Goal: Obtain resource: Obtain resource

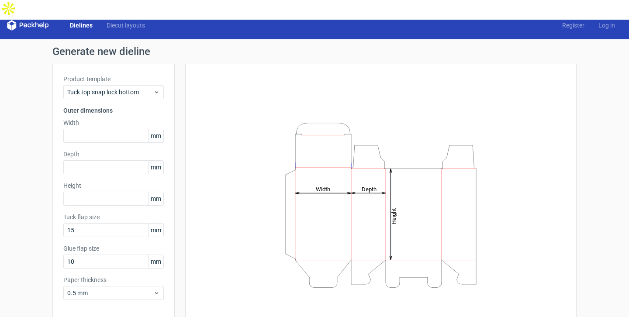
scroll to position [14, 0]
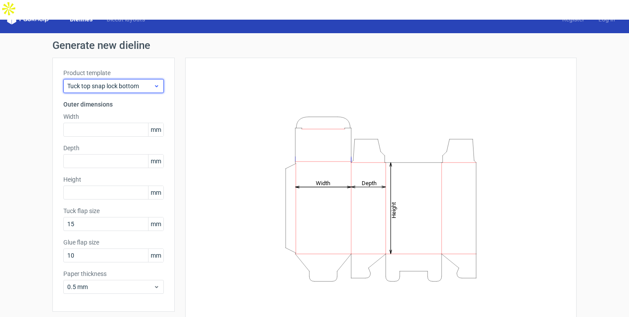
click at [153, 82] on span "Tuck top snap lock bottom" at bounding box center [110, 86] width 86 height 9
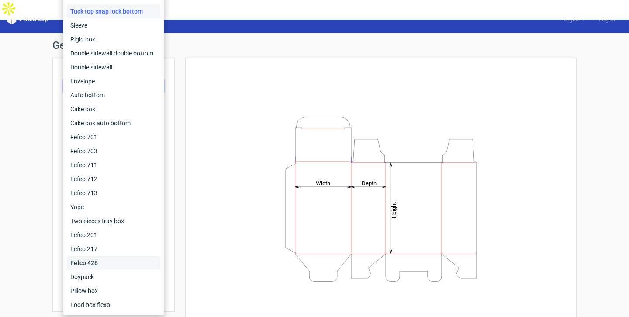
click at [98, 262] on div "Fefco 426" at bounding box center [113, 263] width 93 height 14
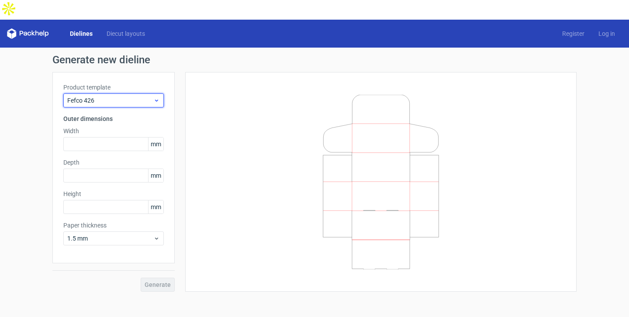
click at [157, 97] on icon at bounding box center [156, 100] width 7 height 7
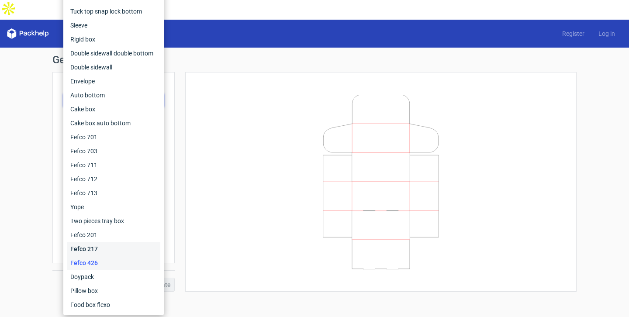
click at [97, 248] on div "Fefco 217" at bounding box center [113, 249] width 93 height 14
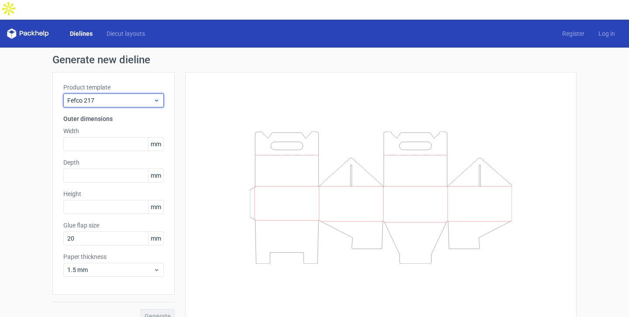
click at [157, 93] on div "Fefco 217" at bounding box center [113, 100] width 100 height 14
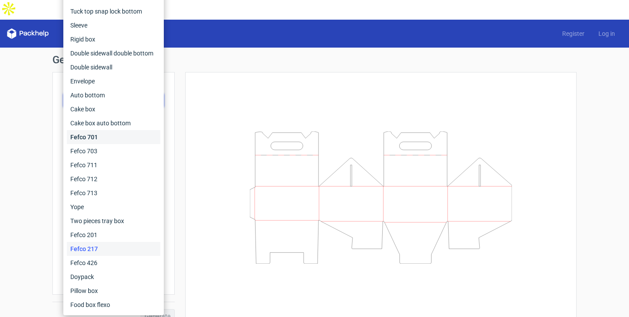
click at [99, 138] on div "Fefco 701" at bounding box center [113, 137] width 93 height 14
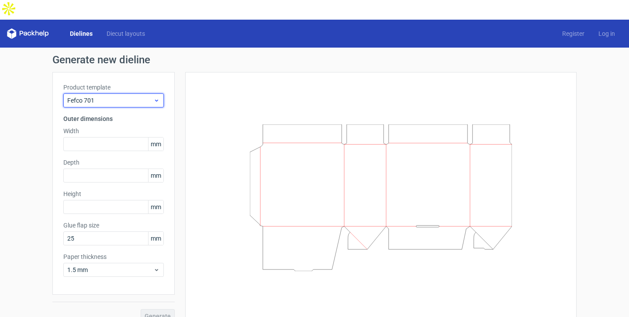
click at [159, 97] on icon at bounding box center [156, 100] width 7 height 7
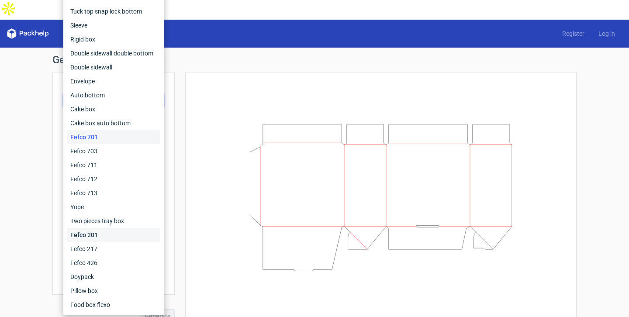
click at [100, 236] on div "Fefco 201" at bounding box center [113, 235] width 93 height 14
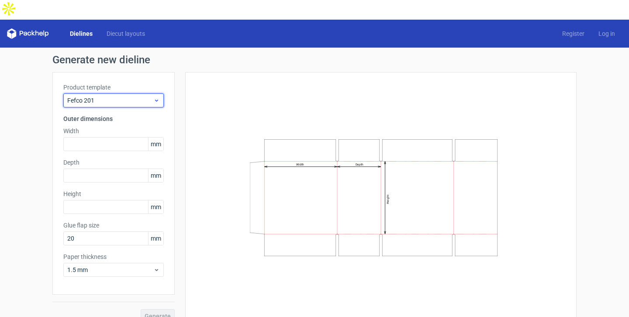
click at [158, 97] on icon at bounding box center [156, 100] width 7 height 7
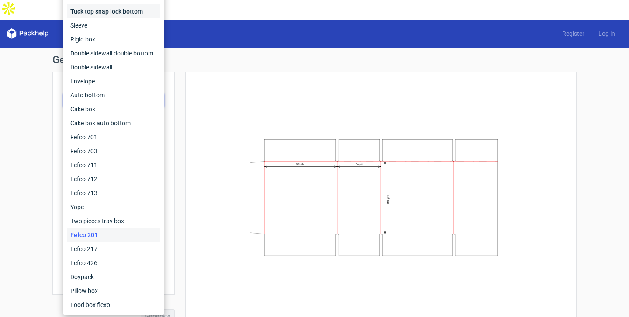
click at [126, 14] on div "Tuck top snap lock bottom" at bounding box center [113, 11] width 93 height 14
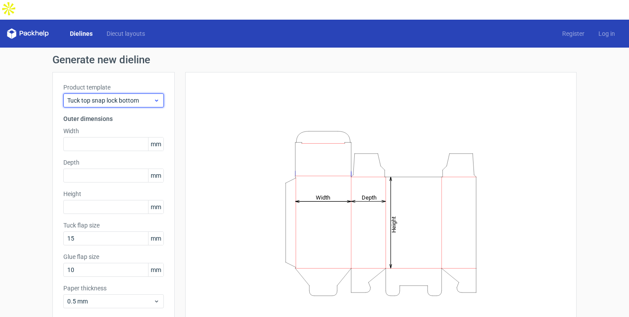
click at [154, 97] on icon at bounding box center [156, 100] width 7 height 7
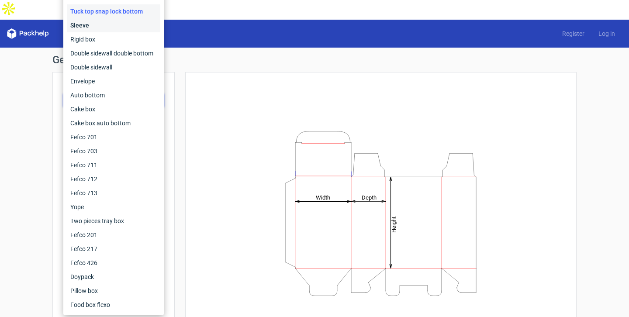
click at [128, 25] on div "Sleeve" at bounding box center [113, 25] width 93 height 14
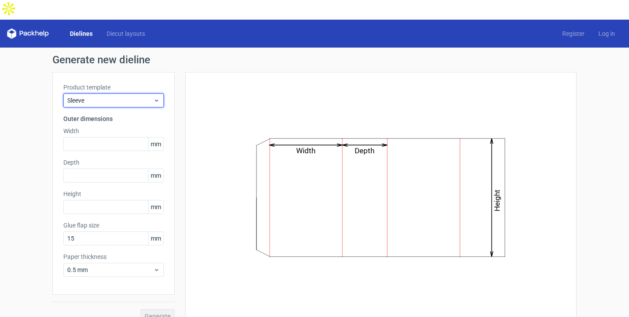
click at [142, 96] on span "Sleeve" at bounding box center [110, 100] width 86 height 9
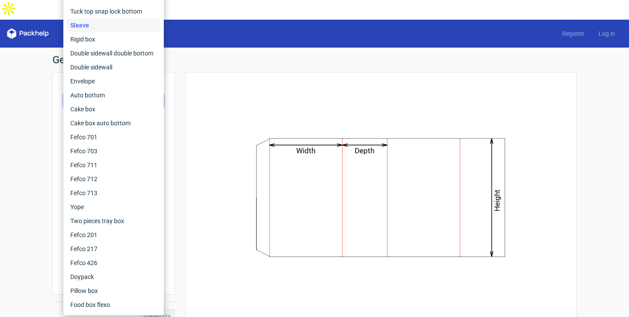
click at [116, 32] on div "Sleeve" at bounding box center [113, 25] width 93 height 14
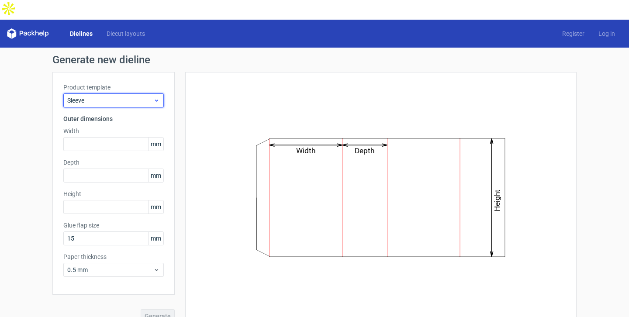
click at [137, 93] on div "Sleeve" at bounding box center [113, 100] width 100 height 14
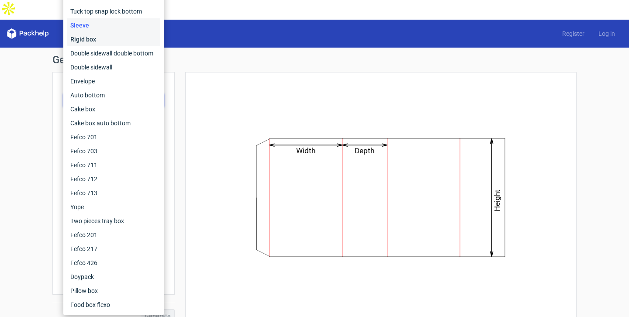
click at [111, 36] on div "Rigid box" at bounding box center [113, 39] width 93 height 14
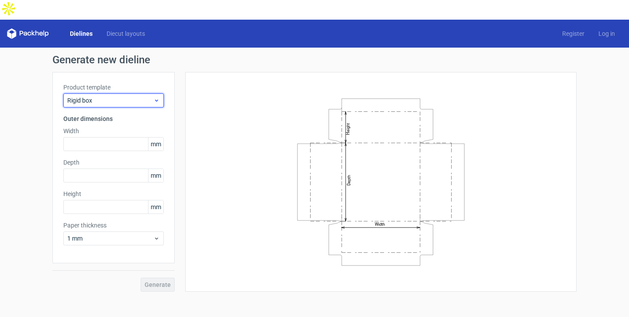
click at [143, 96] on span "Rigid box" at bounding box center [110, 100] width 86 height 9
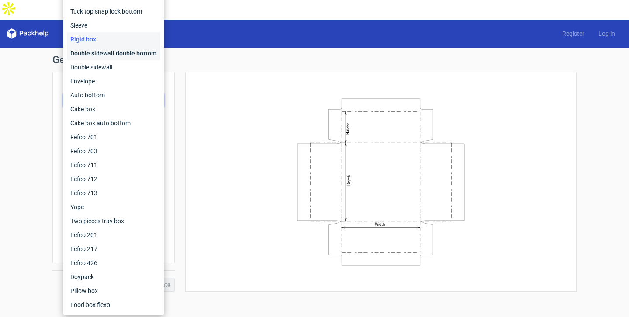
click at [121, 47] on div "Double sidewall double bottom" at bounding box center [113, 53] width 93 height 14
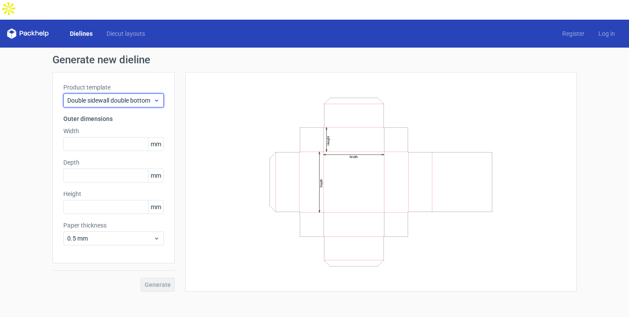
click at [138, 96] on span "Double sidewall double bottom" at bounding box center [110, 100] width 86 height 9
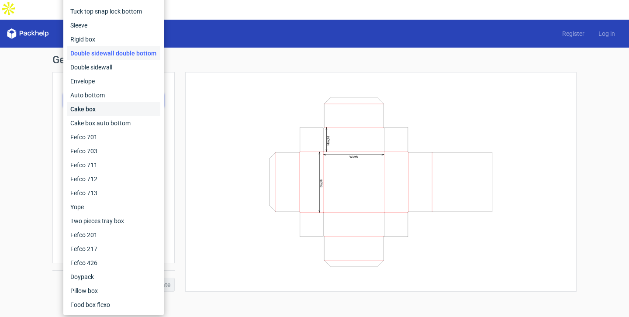
click at [128, 112] on div "Cake box" at bounding box center [113, 109] width 93 height 14
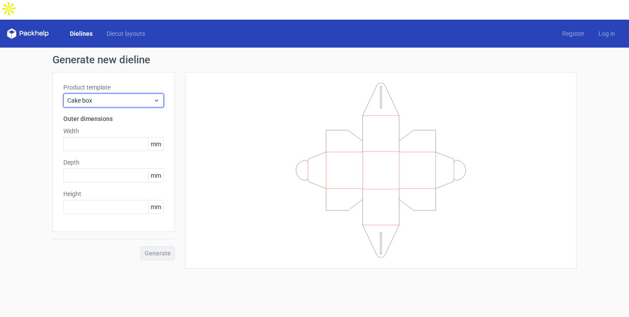
click at [150, 96] on span "Cake box" at bounding box center [110, 100] width 86 height 9
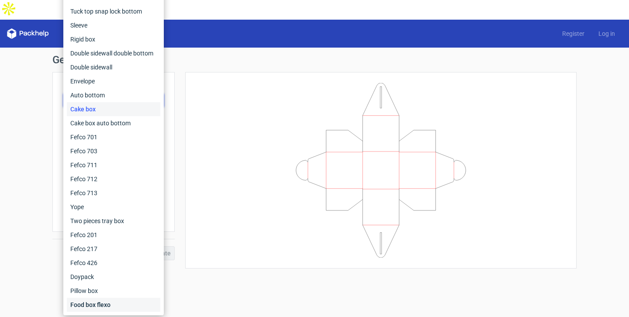
click at [107, 302] on div "Food box flexo" at bounding box center [113, 305] width 93 height 14
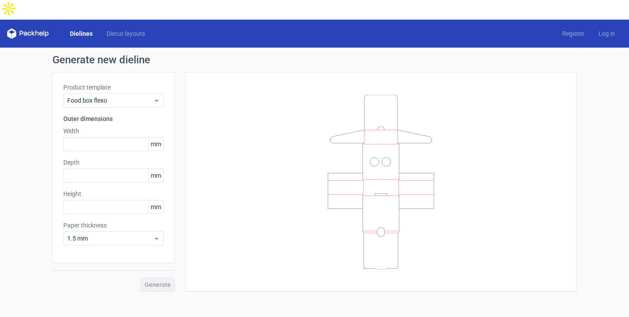
click at [80, 29] on link "Dielines" at bounding box center [81, 33] width 37 height 9
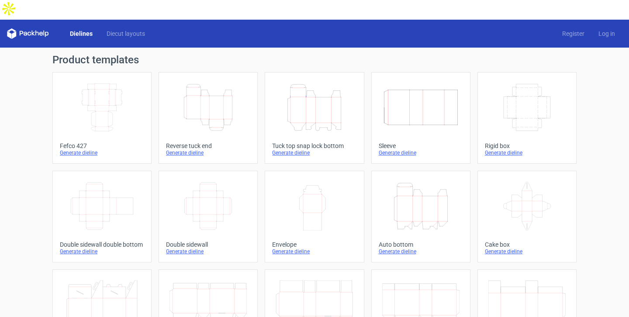
click at [113, 87] on icon "Width Depth Height" at bounding box center [101, 107] width 77 height 49
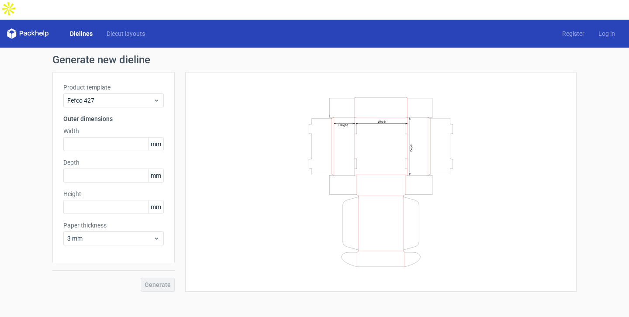
click at [43, 28] on icon at bounding box center [28, 33] width 42 height 10
click at [87, 29] on link "Dielines" at bounding box center [81, 33] width 37 height 9
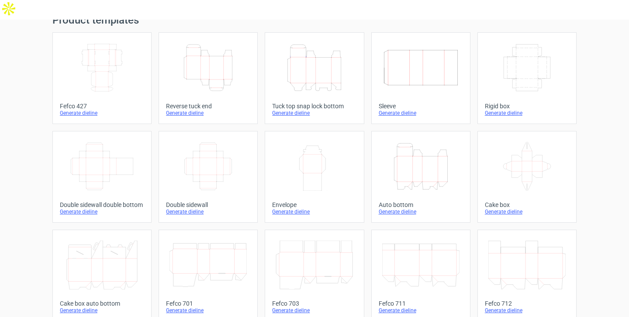
scroll to position [24, 0]
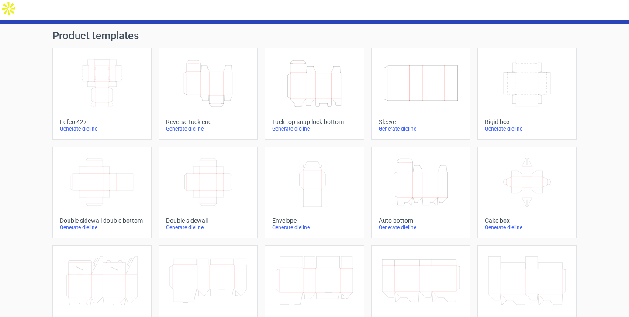
click at [91, 125] on div "Generate dieline" at bounding box center [102, 128] width 84 height 7
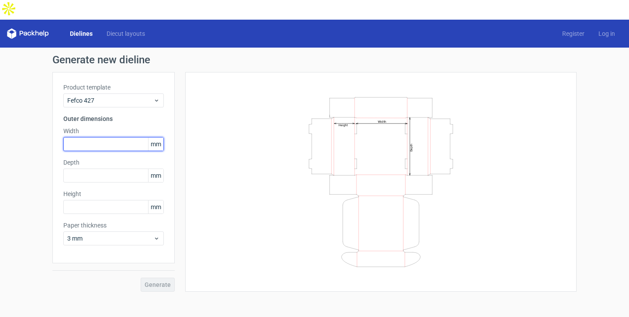
click at [124, 137] on input "text" at bounding box center [113, 144] width 100 height 14
click at [116, 137] on input "text" at bounding box center [113, 144] width 100 height 14
type input "270"
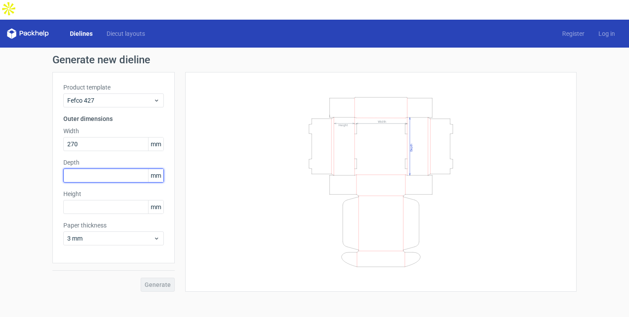
click at [108, 169] on input "text" at bounding box center [113, 176] width 100 height 14
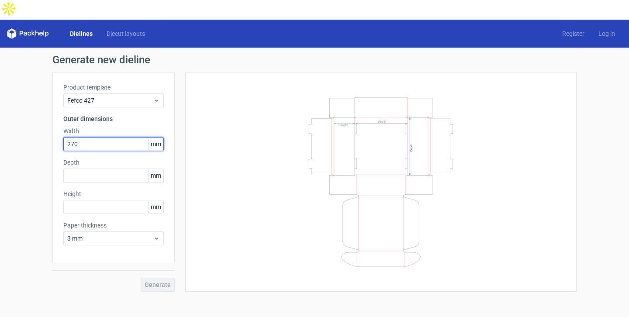
click at [99, 137] on input "270" at bounding box center [113, 144] width 100 height 14
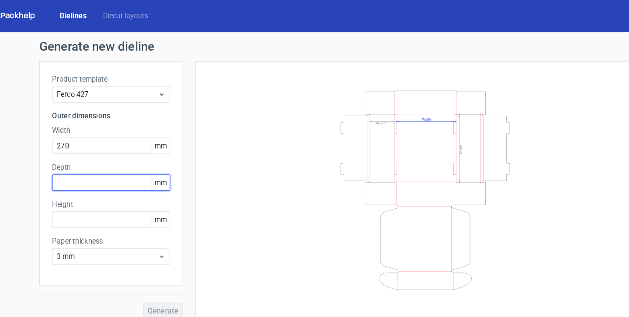
click at [97, 169] on input "text" at bounding box center [113, 176] width 100 height 14
type input "220"
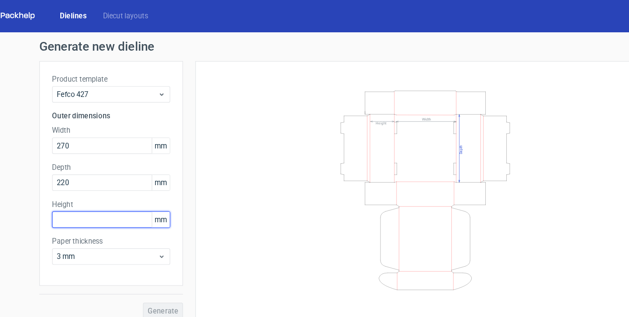
click at [90, 200] on input "text" at bounding box center [113, 207] width 100 height 14
type input "70"
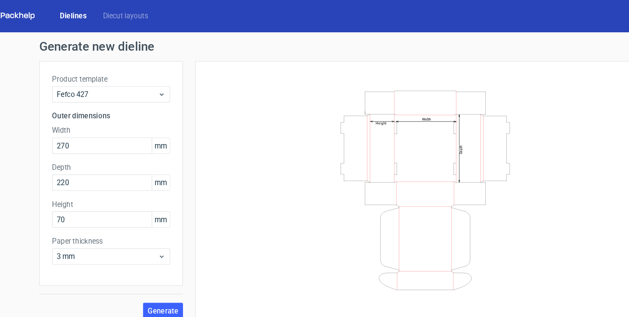
click at [174, 203] on div "Product template Fefco 427 Outer dimensions Width 270 mm Depth 220 mm Height 70…" at bounding box center [113, 167] width 122 height 191
click at [158, 235] on icon at bounding box center [156, 238] width 7 height 7
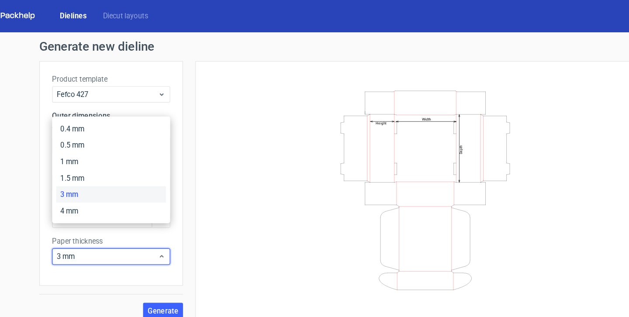
click at [171, 213] on div "Product template Fefco 427 Outer dimensions Width 270 mm Depth 220 mm Height 70…" at bounding box center [113, 167] width 122 height 191
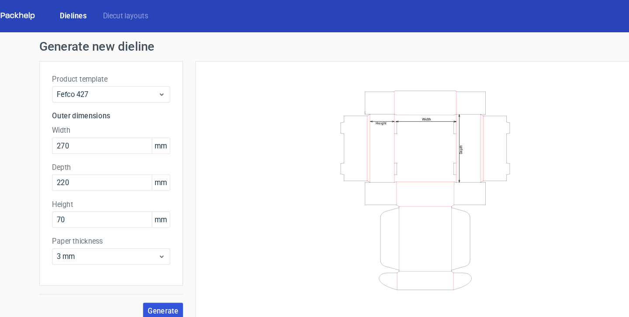
click at [167, 282] on span "Generate" at bounding box center [158, 285] width 26 height 6
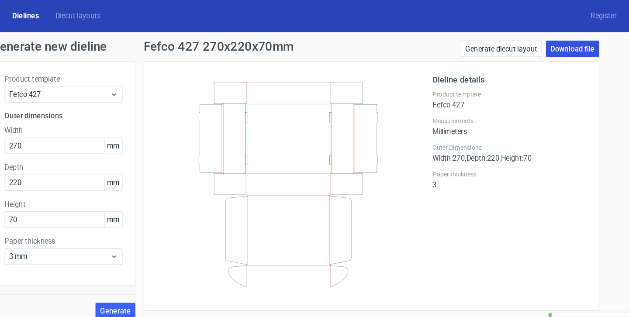
click at [550, 55] on link "Download file" at bounding box center [546, 62] width 45 height 14
click at [456, 240] on div "Dieline details Product template Fefco 427 Measurements Millimeters Outer Dimen…" at bounding box center [492, 178] width 131 height 191
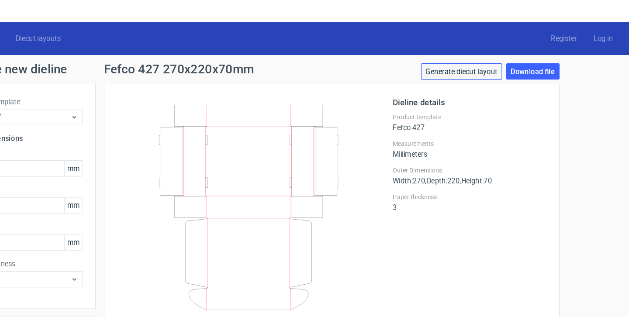
click at [483, 55] on link "Generate diecut layout" at bounding box center [486, 62] width 69 height 14
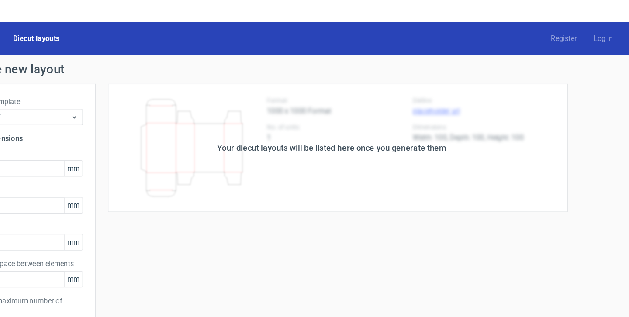
click at [387, 121] on div "Your diecut layouts will be listed here once you generate them" at bounding box center [375, 126] width 195 height 10
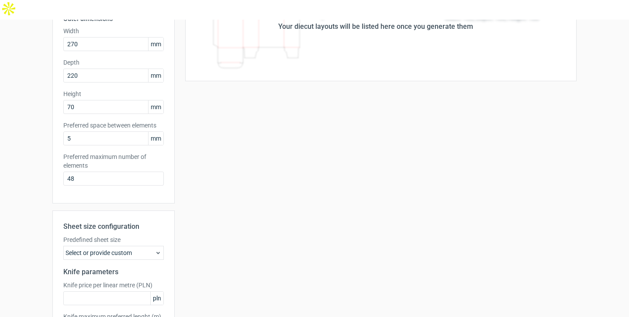
scroll to position [153, 0]
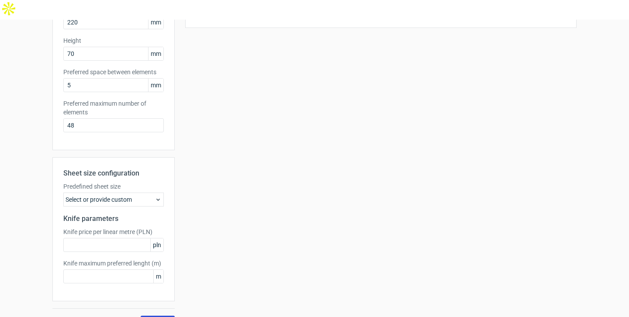
click at [156, 317] on span "Generate" at bounding box center [158, 323] width 26 height 6
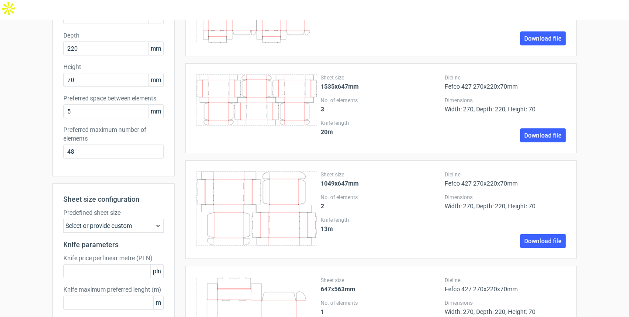
scroll to position [183, 0]
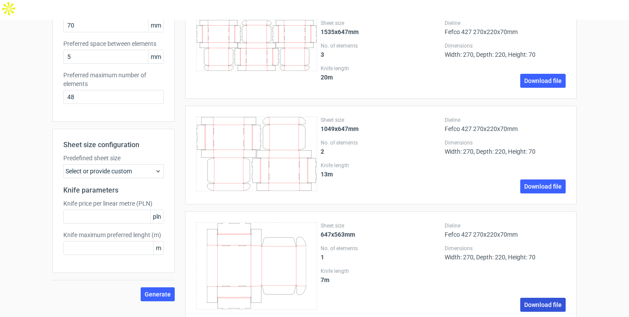
click at [548, 298] on link "Download file" at bounding box center [542, 305] width 45 height 14
click at [375, 139] on div "No. of elements 2" at bounding box center [381, 147] width 121 height 16
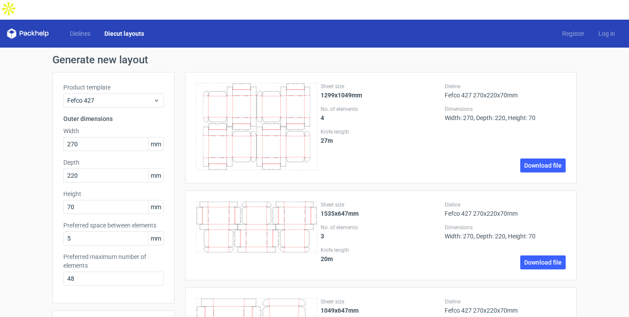
click at [21, 28] on icon at bounding box center [28, 33] width 42 height 10
click at [34, 28] on icon at bounding box center [28, 33] width 42 height 10
click at [88, 29] on link "Dielines" at bounding box center [80, 33] width 34 height 9
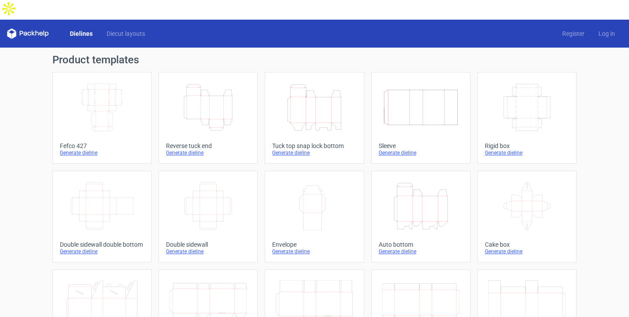
click at [94, 93] on icon "Width Depth Height" at bounding box center [101, 107] width 77 height 49
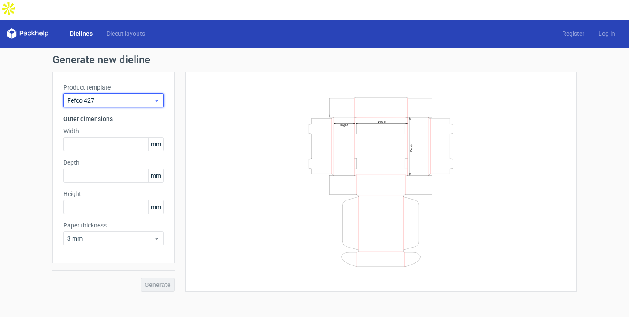
click at [158, 97] on icon at bounding box center [156, 100] width 7 height 7
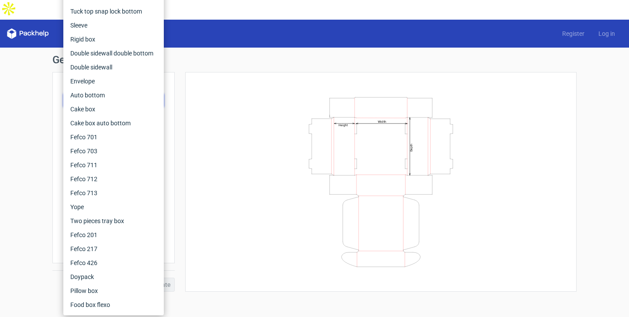
click at [19, 94] on div "Generate new dieline Product template Fefco 427 Outer dimensions Width mm Depth…" at bounding box center [314, 173] width 629 height 251
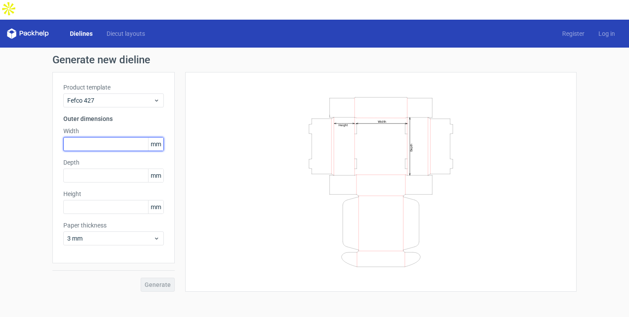
click at [130, 137] on input "text" at bounding box center [113, 144] width 100 height 14
click at [25, 104] on div "Generate new dieline Product template Fefco 427 Outer dimensions Width mm Depth…" at bounding box center [314, 173] width 629 height 251
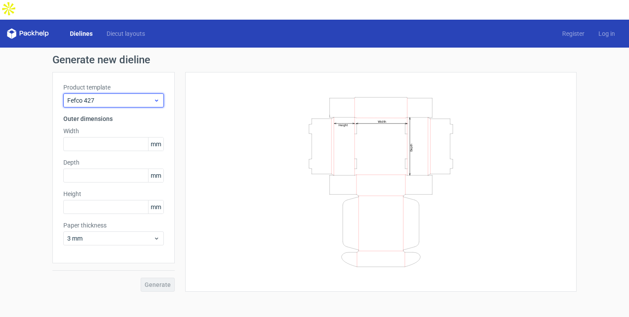
click at [159, 97] on icon at bounding box center [156, 100] width 7 height 7
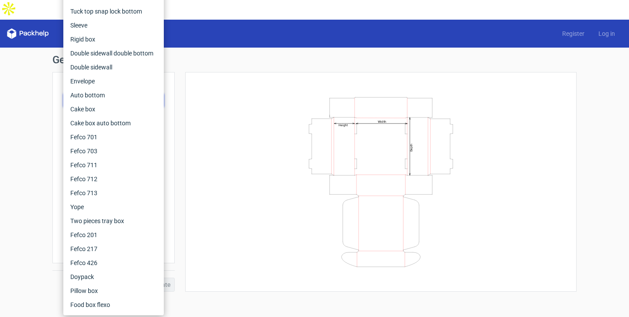
click at [20, 82] on div "Generate new dieline Product template Fefco 427 Outer dimensions Width mm Depth…" at bounding box center [314, 173] width 629 height 251
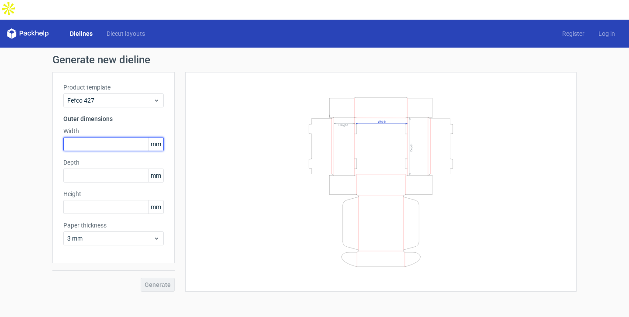
click at [124, 137] on input "text" at bounding box center [113, 144] width 100 height 14
type input "270"
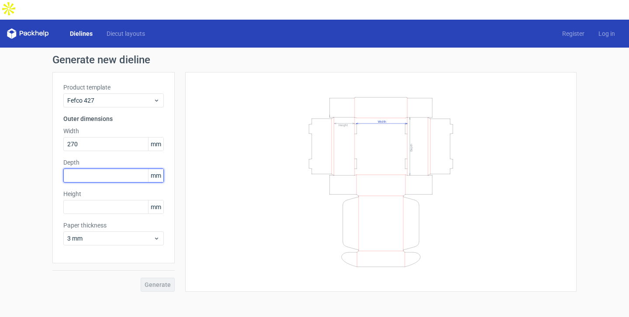
click at [110, 169] on input "text" at bounding box center [113, 176] width 100 height 14
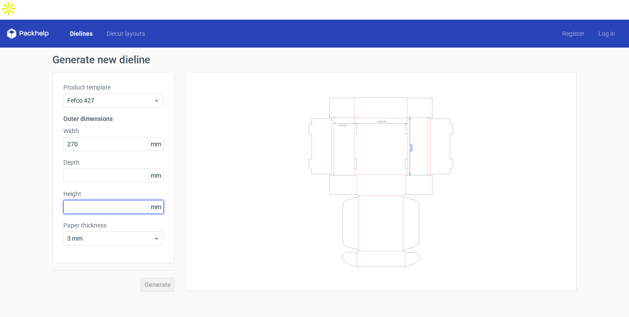
click at [120, 200] on input "text" at bounding box center [113, 207] width 100 height 14
type input "70"
click at [93, 163] on div "Product template Fefco 427 Outer dimensions Width 270 mm Depth mm Height 70 mm …" at bounding box center [113, 167] width 122 height 191
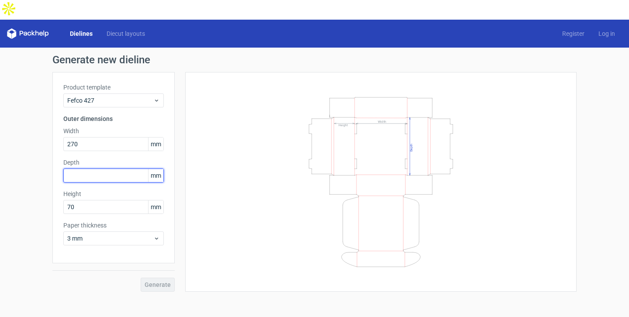
click at [95, 169] on input "text" at bounding box center [113, 176] width 100 height 14
type input "220"
click at [36, 227] on div "Generate new dieline Product template Fefco 427 Outer dimensions Width 270 mm D…" at bounding box center [314, 173] width 629 height 251
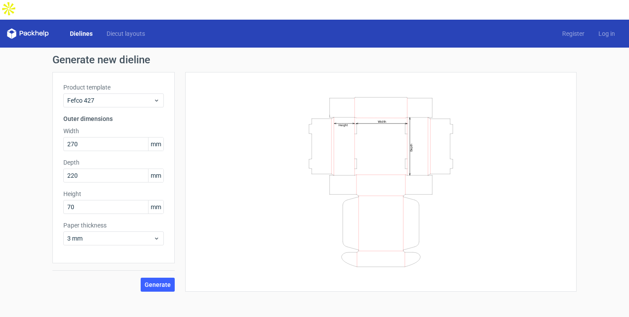
click at [136, 263] on div "Generate" at bounding box center [113, 277] width 122 height 28
click at [151, 234] on span "3 mm" at bounding box center [110, 238] width 86 height 9
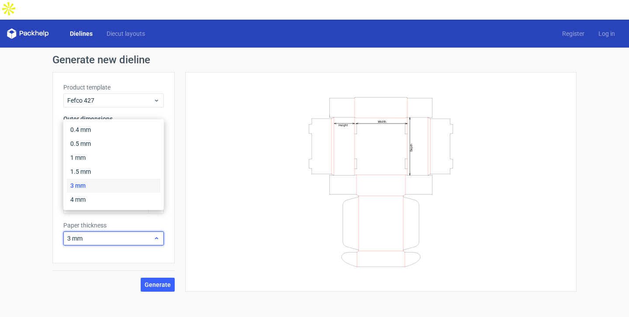
click at [151, 234] on span "3 mm" at bounding box center [110, 238] width 86 height 9
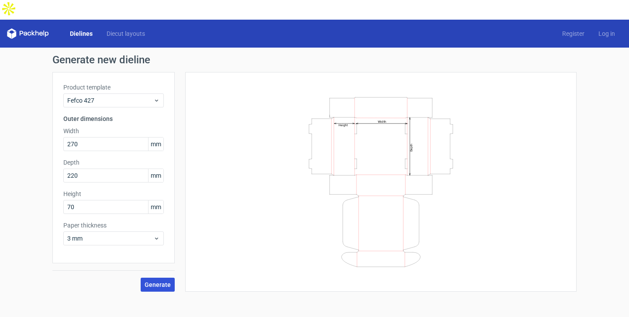
click at [161, 282] on span "Generate" at bounding box center [158, 285] width 26 height 6
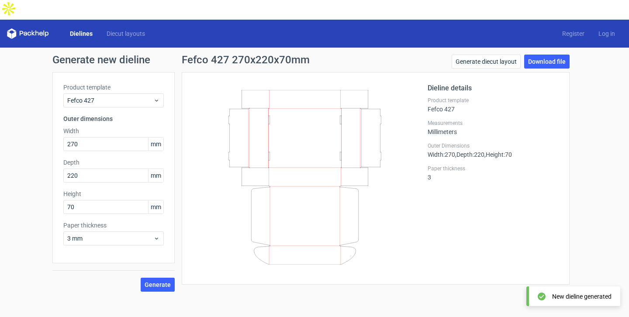
click at [318, 142] on icon at bounding box center [305, 177] width 210 height 175
click at [328, 147] on icon at bounding box center [305, 177] width 210 height 175
click at [560, 55] on link "Download file" at bounding box center [546, 62] width 45 height 14
click at [345, 72] on div "Dieline details Product template Fefco 427 Measurements Millimeters Outer Dimen…" at bounding box center [376, 178] width 388 height 213
click at [138, 29] on link "Diecut layouts" at bounding box center [126, 33] width 52 height 9
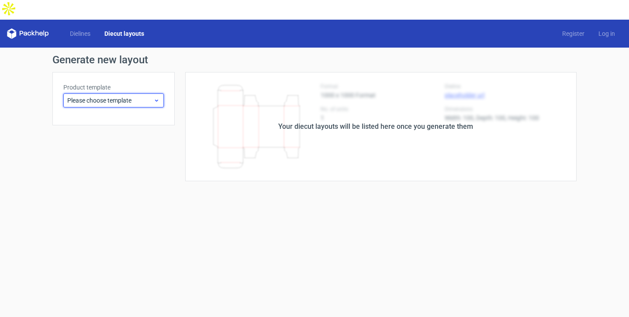
click at [139, 96] on span "Please choose template" at bounding box center [110, 100] width 86 height 9
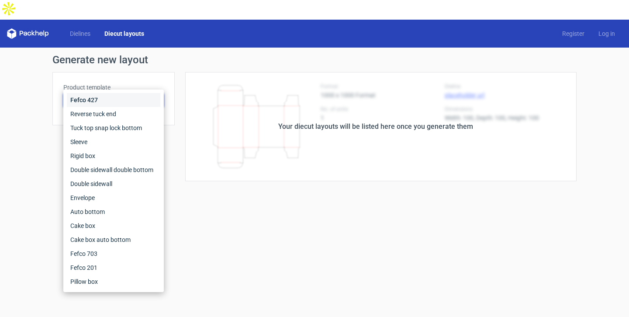
click at [121, 98] on div "Fefco 427" at bounding box center [113, 100] width 93 height 14
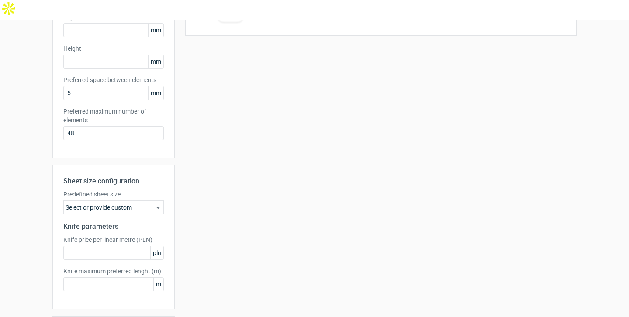
scroll to position [153, 0]
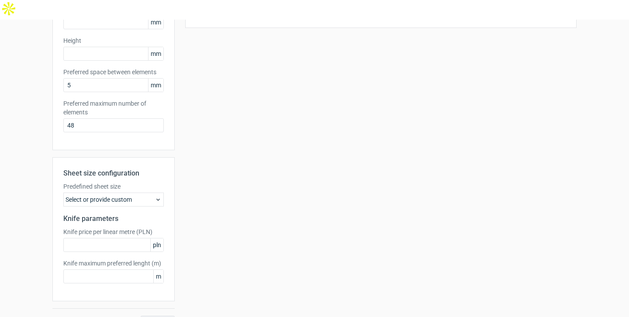
click at [150, 193] on div "Select or provide custom" at bounding box center [113, 200] width 100 height 14
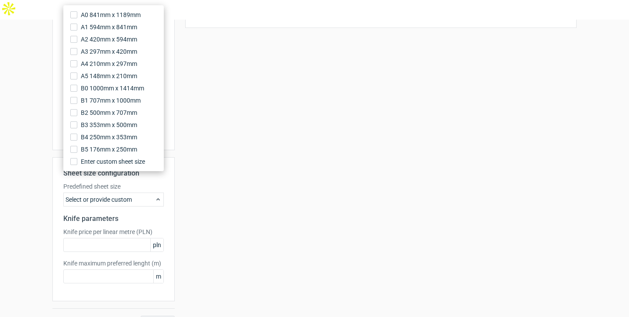
click at [150, 193] on div "Select or provide custom" at bounding box center [113, 200] width 100 height 14
click at [203, 192] on div "Your diecut layouts will be listed here once you generate them Height Depth Wid…" at bounding box center [376, 124] width 402 height 411
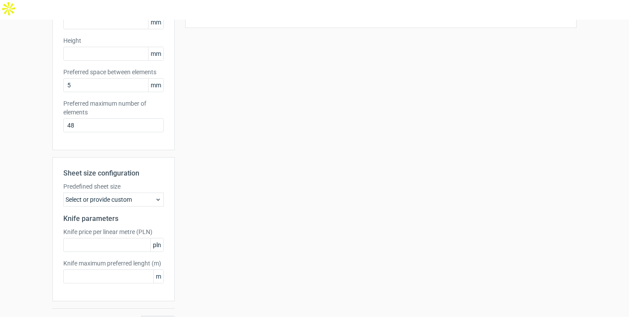
scroll to position [0, 0]
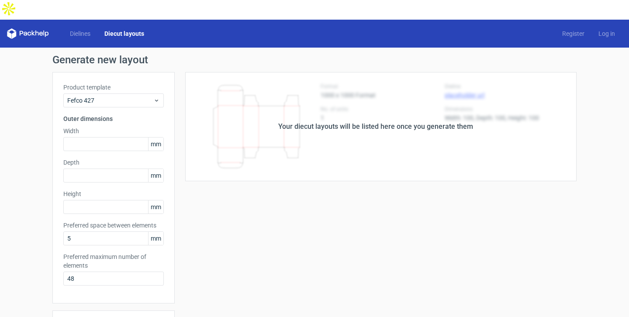
click at [28, 28] on icon at bounding box center [28, 33] width 42 height 10
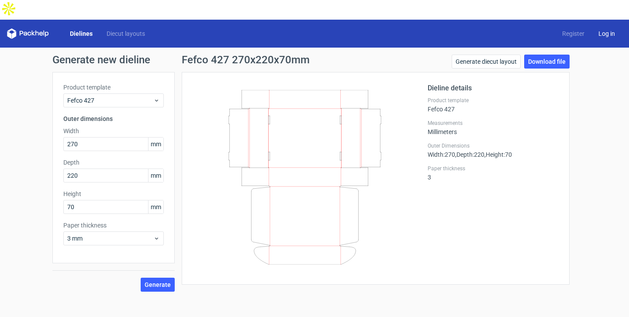
click at [600, 29] on link "Log in" at bounding box center [606, 33] width 31 height 9
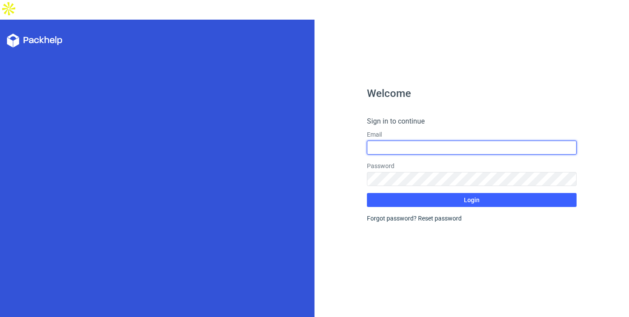
click at [378, 141] on input "text" at bounding box center [472, 148] width 210 height 14
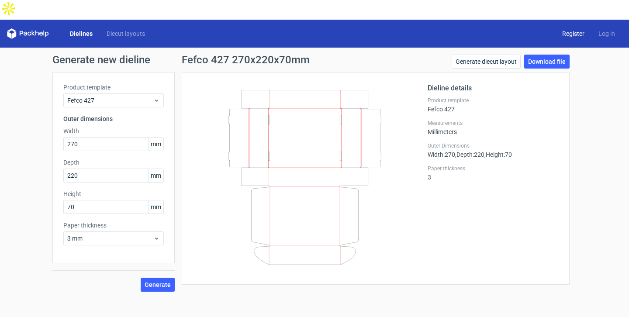
click at [572, 29] on link "Register" at bounding box center [573, 33] width 36 height 9
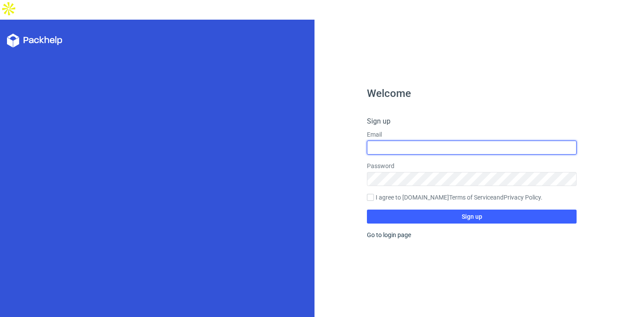
click at [436, 141] on input "text" at bounding box center [472, 148] width 210 height 14
type input "spyagency@hotmail.com"
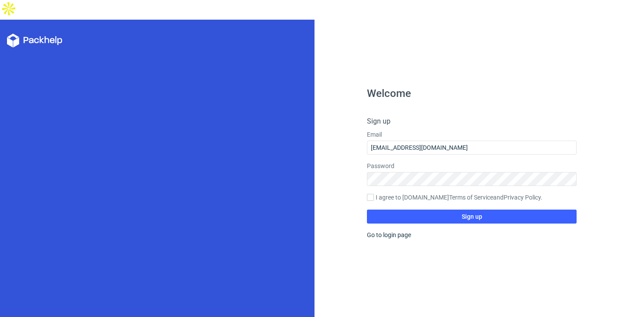
click at [411, 193] on label "I agree to Packhelp.com Terms of Service and Privacy Policy ." at bounding box center [472, 198] width 210 height 10
click at [374, 194] on input "I agree to Packhelp.com Terms of Service and Privacy Policy ." at bounding box center [370, 197] width 7 height 7
checkbox input "true"
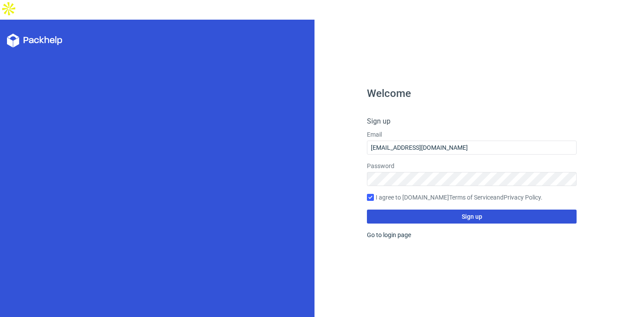
click at [415, 210] on button "Sign up" at bounding box center [472, 217] width 210 height 14
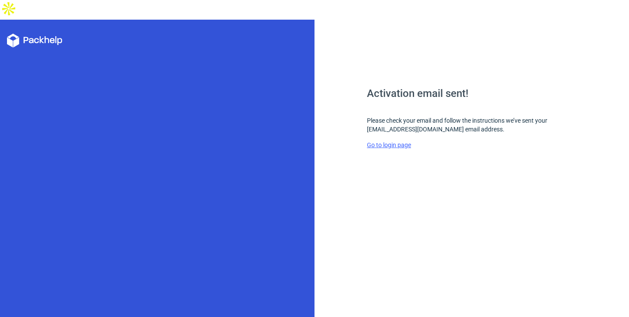
click at [407, 141] on link "Go to login page" at bounding box center [389, 144] width 44 height 7
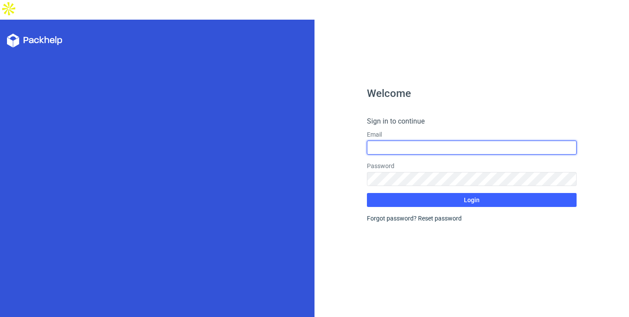
click at [414, 141] on input "text" at bounding box center [472, 148] width 210 height 14
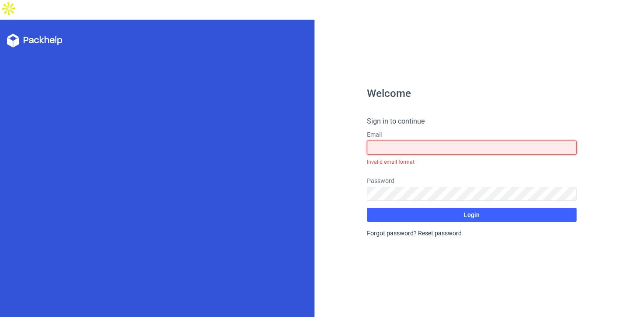
type input "spyagency@hotmail.com"
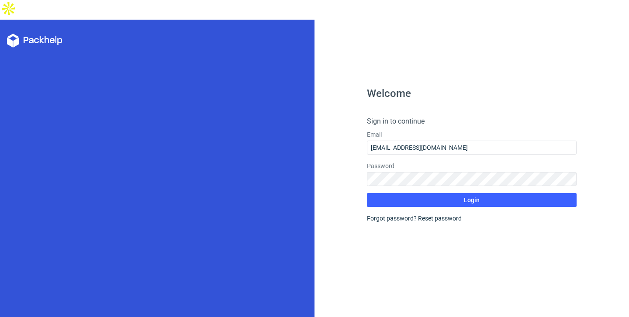
click at [436, 188] on form "Sign in to continue Email spyagency@hotmail.com Password Login Forgot password?…" at bounding box center [472, 169] width 210 height 107
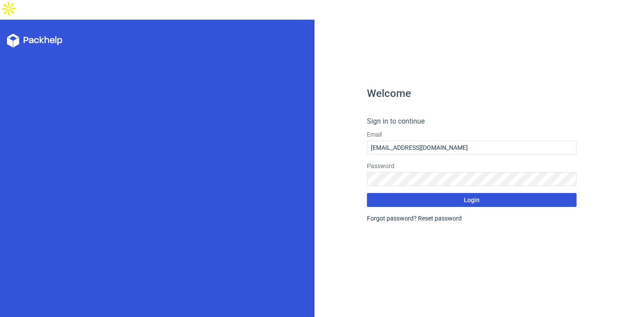
click at [438, 193] on button "Login" at bounding box center [472, 200] width 210 height 14
click at [435, 193] on button "Login" at bounding box center [472, 200] width 210 height 14
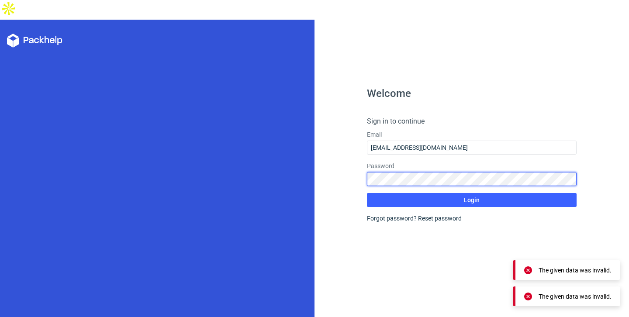
click at [367, 193] on button "Login" at bounding box center [472, 200] width 210 height 14
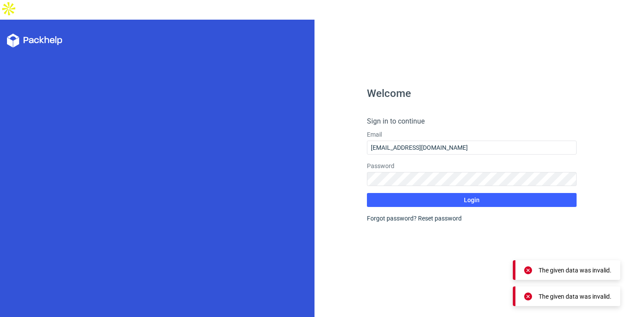
click at [408, 248] on div "Welcome Sign in to continue Email spyagency@hotmail.com Password Login Forgot p…" at bounding box center [472, 212] width 210 height 248
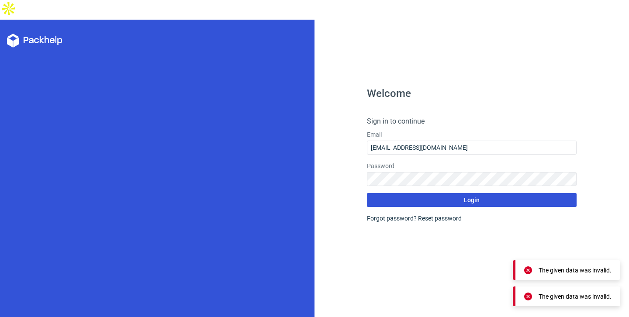
click at [409, 193] on button "Login" at bounding box center [472, 200] width 210 height 14
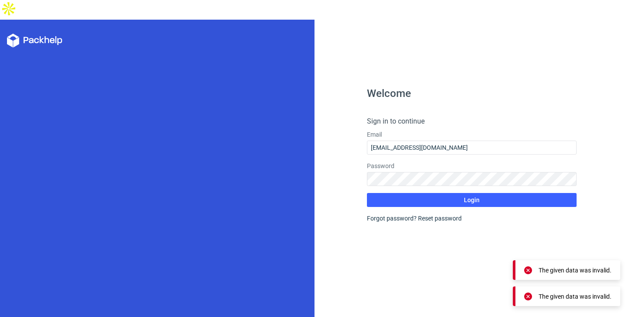
click at [384, 252] on div "Welcome Sign in to continue Email spyagency@hotmail.com Password Login Forgot p…" at bounding box center [472, 212] width 210 height 248
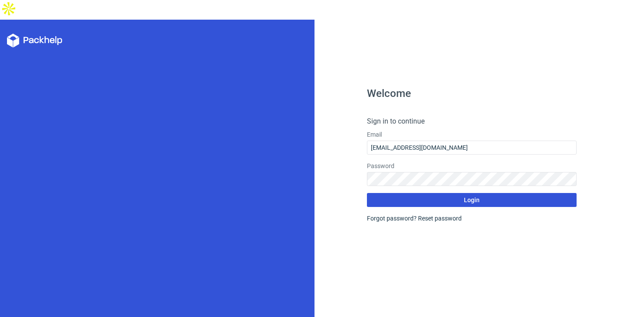
click at [433, 193] on button "Login" at bounding box center [472, 200] width 210 height 14
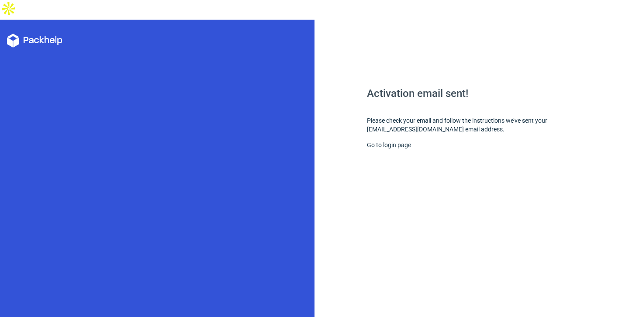
click at [31, 34] on icon at bounding box center [34, 41] width 55 height 14
click at [19, 34] on icon at bounding box center [34, 41] width 55 height 14
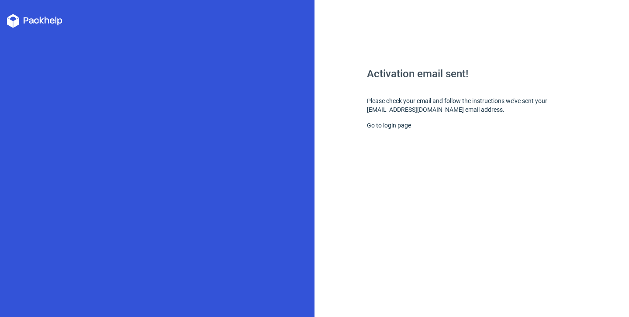
click at [54, 27] on icon at bounding box center [34, 21] width 55 height 14
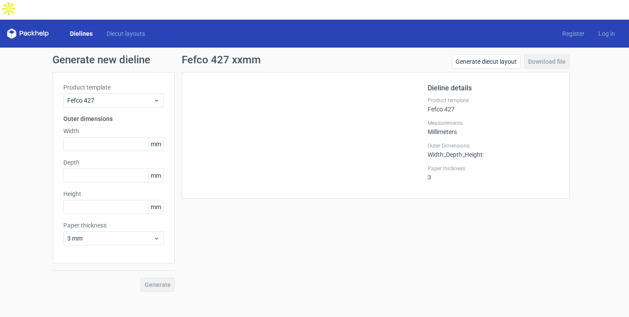
click at [29, 20] on div "Dielines Diecut layouts Register Log in" at bounding box center [314, 34] width 629 height 28
click at [33, 28] on icon at bounding box center [28, 33] width 42 height 10
click at [122, 29] on link "Diecut layouts" at bounding box center [126, 33] width 52 height 9
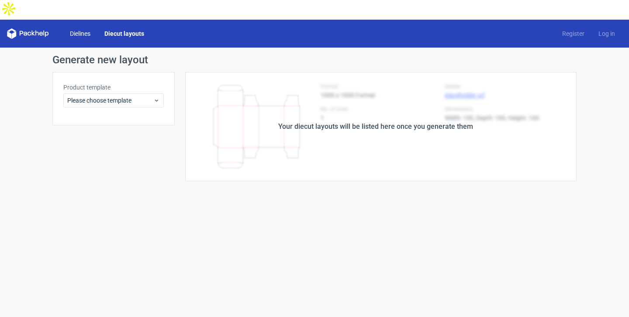
click at [87, 29] on link "Dielines" at bounding box center [80, 33] width 34 height 9
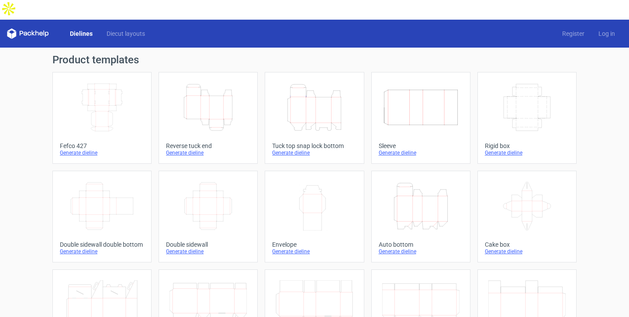
click at [80, 149] on div "Generate dieline" at bounding box center [102, 152] width 84 height 7
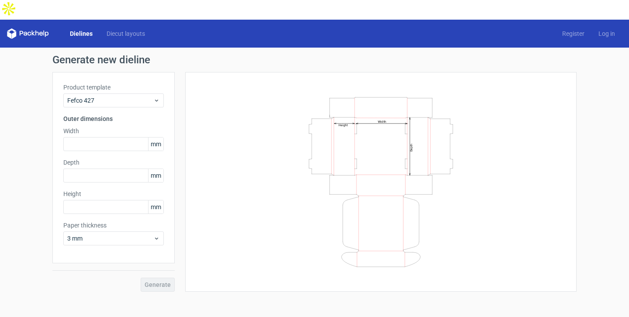
click at [122, 263] on div "Generate" at bounding box center [113, 277] width 122 height 28
click at [120, 263] on div "Generate" at bounding box center [113, 277] width 122 height 28
click at [116, 263] on div "Generate" at bounding box center [113, 277] width 122 height 28
click at [123, 234] on span "3 mm" at bounding box center [110, 238] width 86 height 9
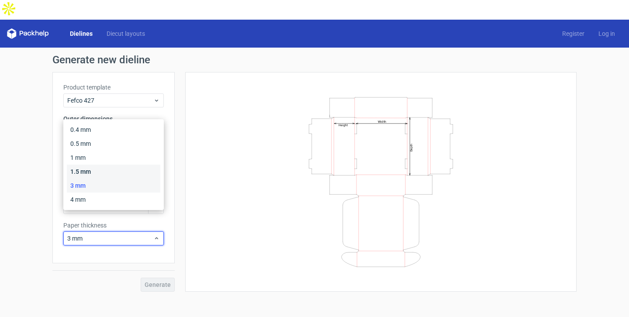
click at [112, 174] on div "1.5 mm" at bounding box center [113, 172] width 93 height 14
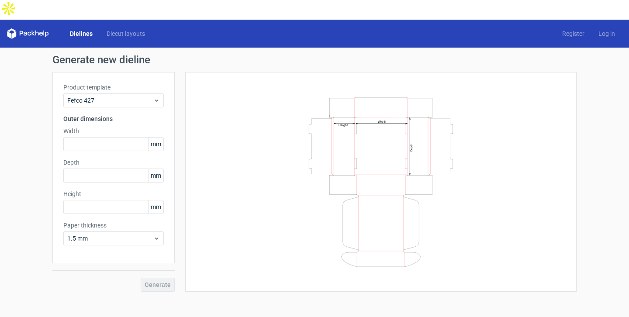
click at [111, 221] on label "Paper thickness" at bounding box center [113, 225] width 100 height 9
click at [111, 234] on span "1.5 mm" at bounding box center [110, 238] width 86 height 9
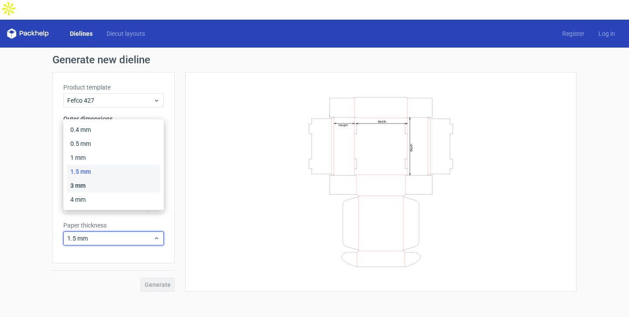
click at [108, 191] on div "3 mm" at bounding box center [113, 186] width 93 height 14
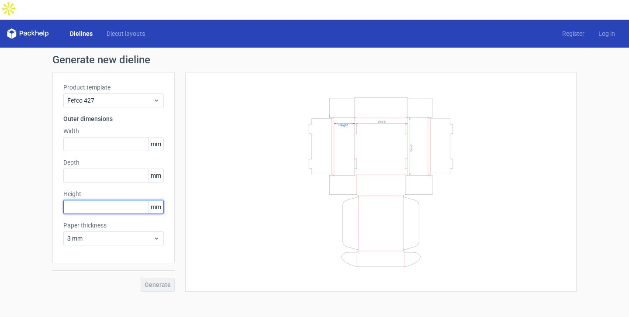
click at [113, 200] on input "text" at bounding box center [113, 207] width 100 height 14
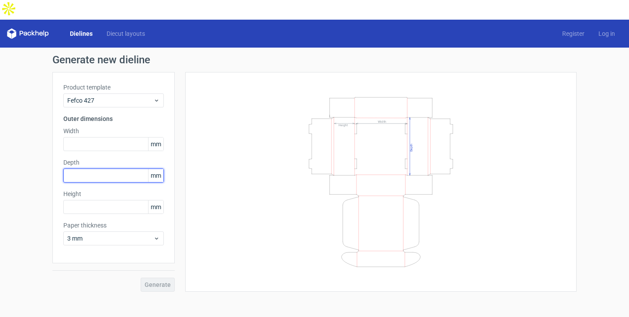
click at [107, 169] on input "text" at bounding box center [113, 176] width 100 height 14
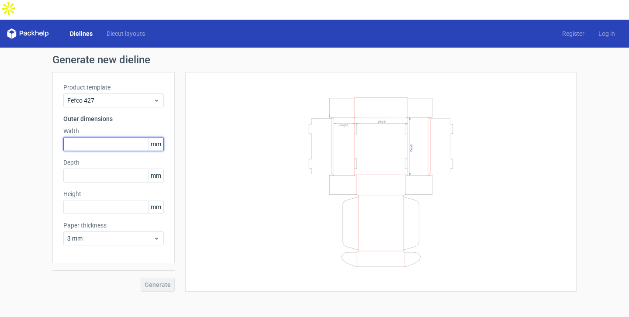
click at [102, 137] on input "text" at bounding box center [113, 144] width 100 height 14
click at [98, 114] on h3 "Outer dimensions" at bounding box center [113, 118] width 100 height 9
click at [115, 137] on input "text" at bounding box center [113, 144] width 100 height 14
click at [382, 103] on icon "Width Depth Height" at bounding box center [381, 182] width 262 height 175
click at [109, 137] on input "text" at bounding box center [113, 144] width 100 height 14
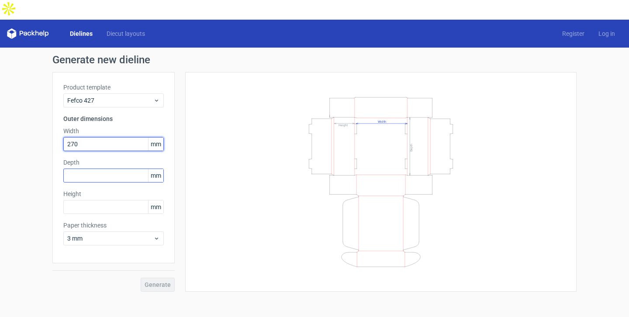
type input "270"
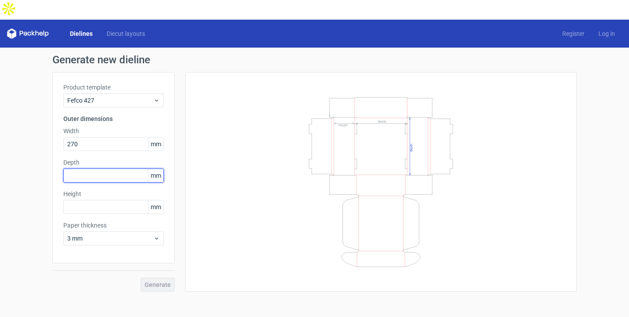
click at [94, 169] on input "text" at bounding box center [113, 176] width 100 height 14
type input "220"
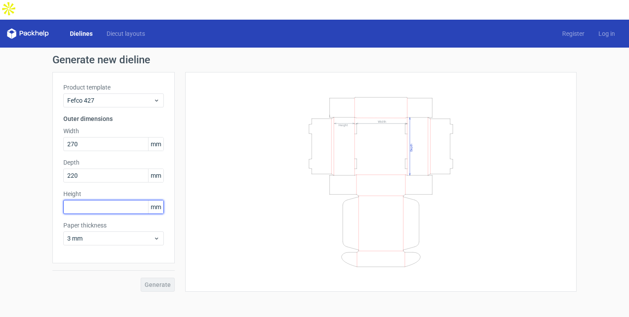
click at [101, 200] on input "text" at bounding box center [113, 207] width 100 height 14
type input "70"
click at [204, 194] on div "Width Depth Height" at bounding box center [380, 182] width 369 height 198
click at [128, 29] on link "Diecut layouts" at bounding box center [126, 33] width 52 height 9
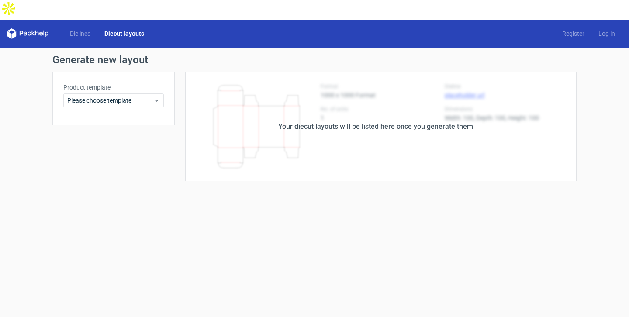
click at [380, 121] on div "Your diecut layouts will be listed here once you generate them" at bounding box center [375, 126] width 195 height 10
click at [379, 127] on div "Your diecut layouts will be listed here once you generate them" at bounding box center [376, 126] width 402 height 109
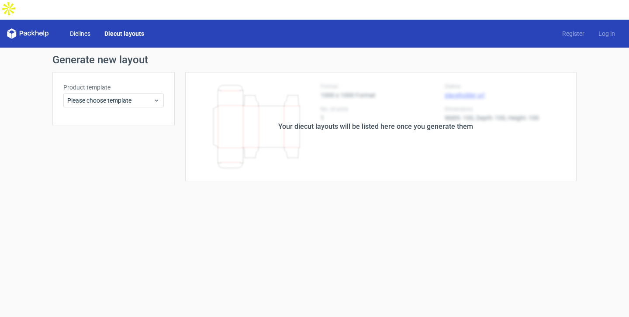
click at [86, 29] on link "Dielines" at bounding box center [80, 33] width 34 height 9
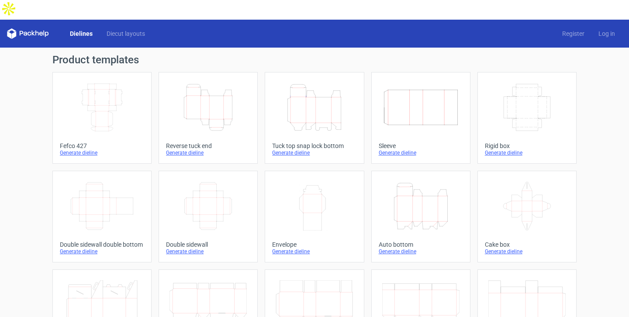
click at [220, 113] on div "Height Depth Width" at bounding box center [208, 107] width 84 height 56
click at [112, 93] on icon "Width Depth Height" at bounding box center [101, 107] width 77 height 49
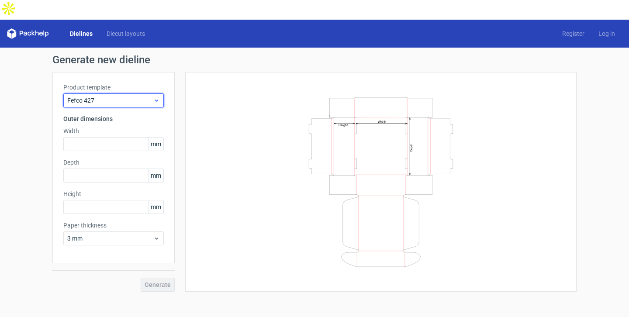
click at [157, 93] on div "Fefco 427" at bounding box center [113, 100] width 100 height 14
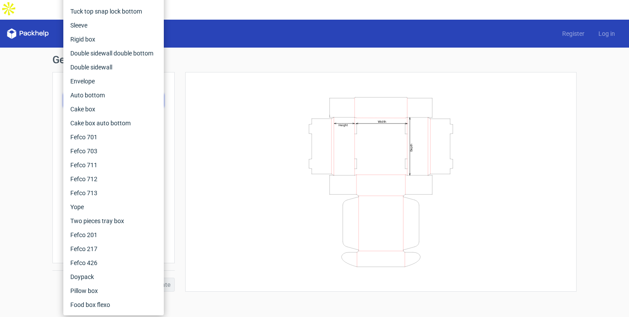
click at [4, 157] on div "Generate new dieline Product template Fefco 427 Outer dimensions Width mm Depth…" at bounding box center [314, 173] width 629 height 251
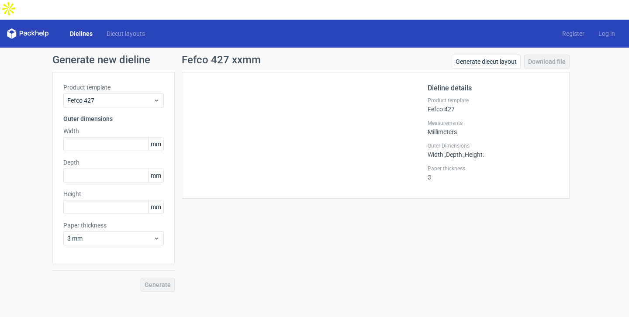
click at [76, 29] on link "Dielines" at bounding box center [81, 33] width 37 height 9
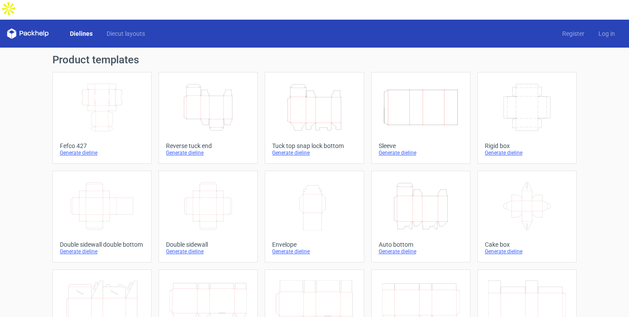
click at [110, 98] on icon "Width Depth Height" at bounding box center [101, 107] width 77 height 49
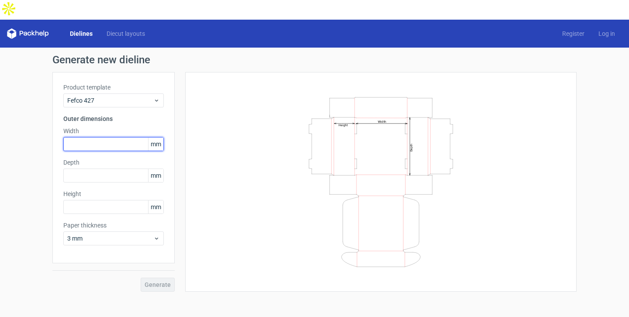
click at [105, 137] on input "text" at bounding box center [113, 144] width 100 height 14
click at [163, 137] on input "270" at bounding box center [113, 144] width 100 height 14
type input "270"
click at [156, 138] on span "mm" at bounding box center [155, 144] width 15 height 13
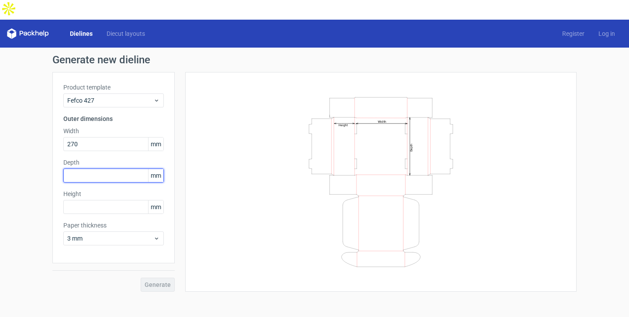
click at [106, 169] on input "text" at bounding box center [113, 176] width 100 height 14
type input "220"
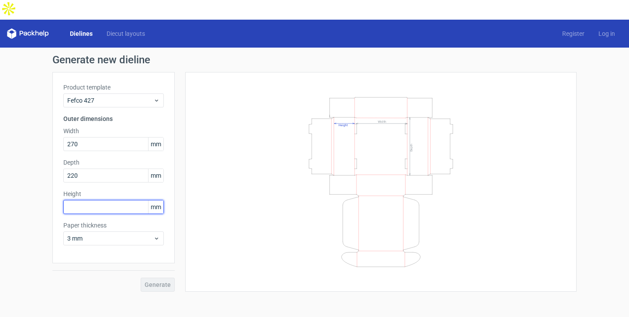
click at [100, 200] on input "text" at bounding box center [113, 207] width 100 height 14
type input "70"
click at [176, 192] on div "Width Depth Height" at bounding box center [376, 182] width 402 height 220
click at [168, 263] on div "Generate" at bounding box center [113, 277] width 122 height 28
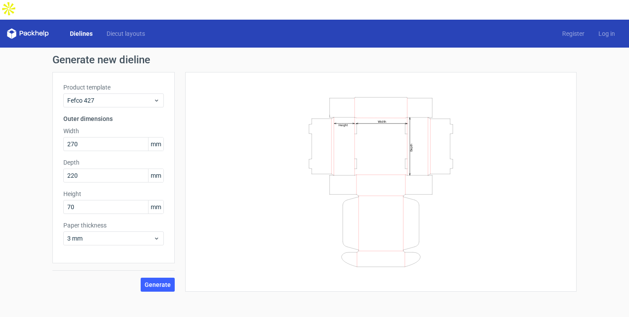
click at [168, 270] on div at bounding box center [113, 270] width 122 height 0
click at [146, 234] on span "3 mm" at bounding box center [110, 238] width 86 height 9
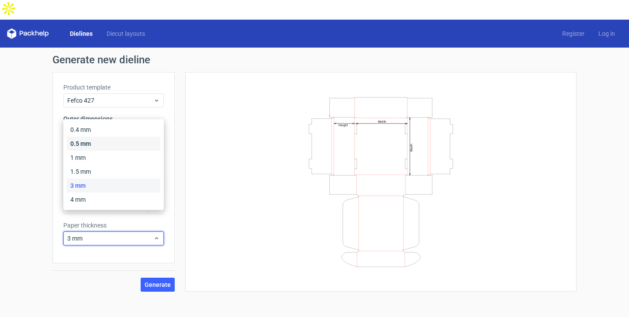
click at [115, 145] on div "0.5 mm" at bounding box center [113, 144] width 93 height 14
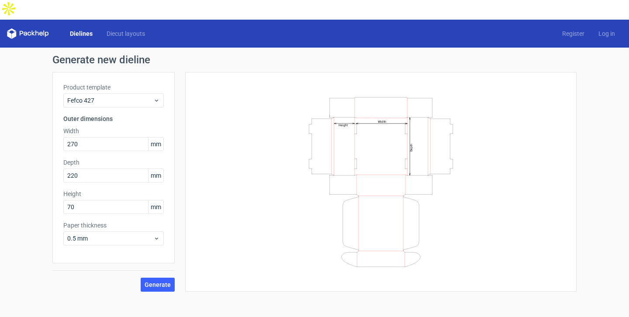
click at [81, 268] on div "Generate" at bounding box center [113, 277] width 122 height 28
click at [162, 278] on button "Generate" at bounding box center [158, 285] width 34 height 14
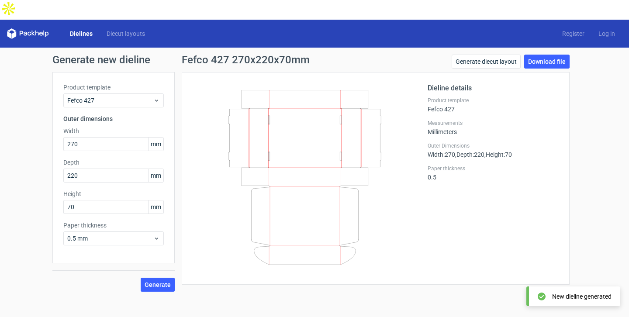
click at [350, 220] on icon at bounding box center [305, 177] width 210 height 175
click at [555, 55] on link "Download file" at bounding box center [546, 62] width 45 height 14
click at [506, 96] on div "Dieline details Product template Fefco 427 Measurements Millimeters Outer Dimen…" at bounding box center [492, 178] width 131 height 191
click at [494, 55] on link "Generate diecut layout" at bounding box center [486, 62] width 69 height 14
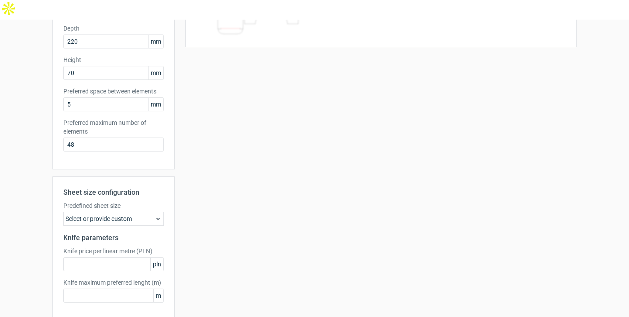
scroll to position [153, 0]
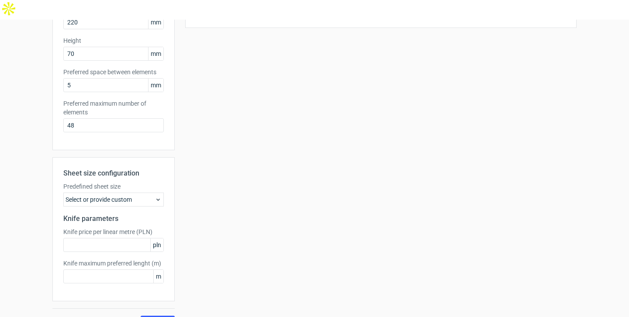
click at [145, 193] on div "Select or provide custom" at bounding box center [113, 200] width 100 height 14
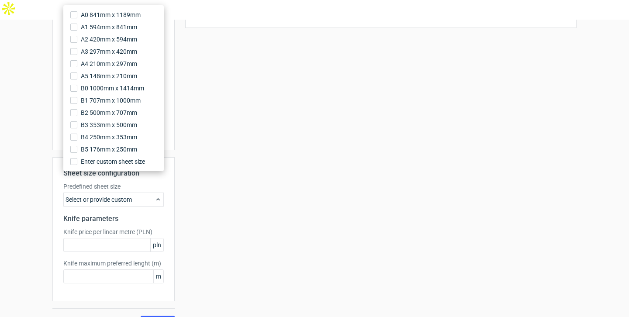
click at [154, 193] on div "Select or provide custom" at bounding box center [113, 200] width 100 height 14
click at [157, 198] on use at bounding box center [157, 199] width 3 height 2
click at [124, 193] on div "Select or provide custom" at bounding box center [113, 200] width 100 height 14
click at [185, 205] on div "Your diecut layouts will be listed here once you generate them Height Depth Wid…" at bounding box center [376, 124] width 402 height 411
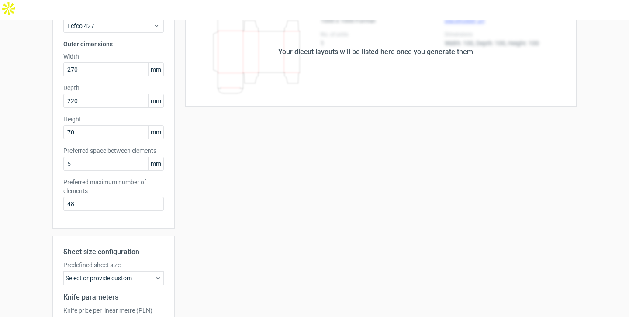
scroll to position [0, 0]
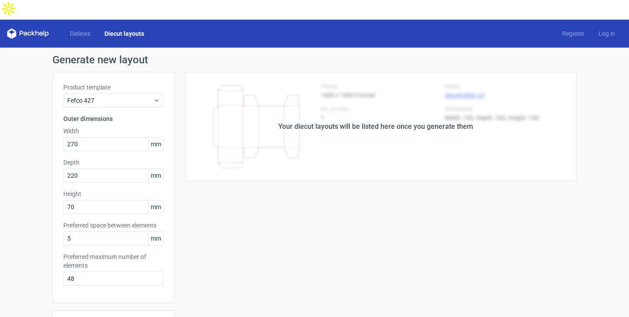
click at [283, 137] on div "Your diecut layouts will be listed here once you generate them" at bounding box center [376, 126] width 402 height 109
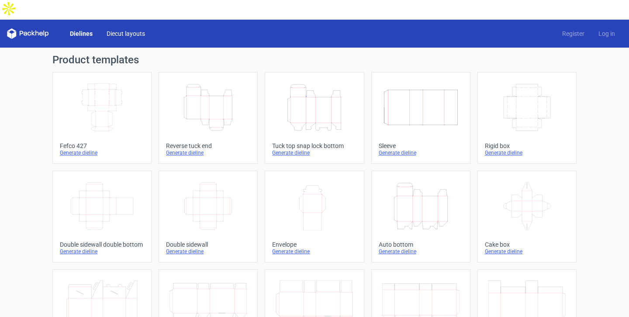
click at [120, 29] on link "Diecut layouts" at bounding box center [126, 33] width 52 height 9
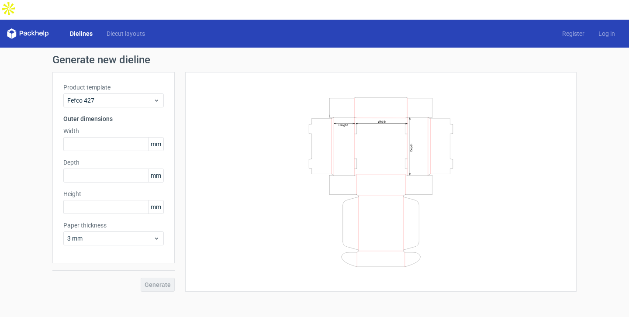
click at [39, 28] on icon at bounding box center [28, 33] width 42 height 10
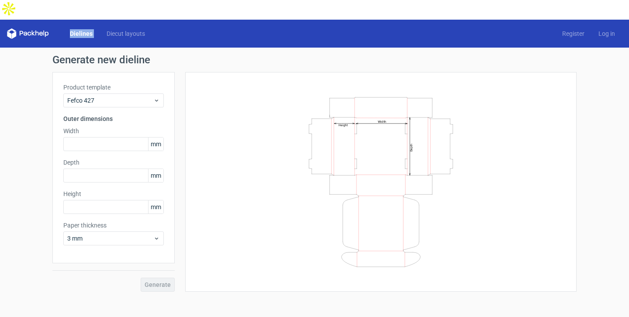
click at [39, 28] on icon at bounding box center [28, 33] width 42 height 10
click at [601, 29] on link "Log in" at bounding box center [606, 33] width 31 height 9
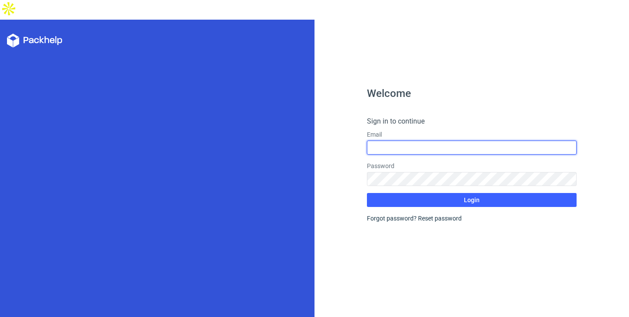
click at [453, 141] on input "text" at bounding box center [472, 148] width 210 height 14
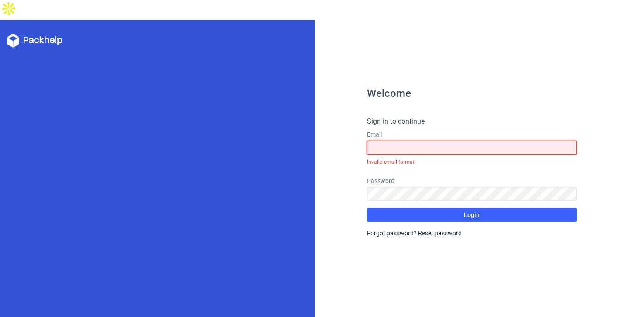
type input "[EMAIL_ADDRESS][DOMAIN_NAME]"
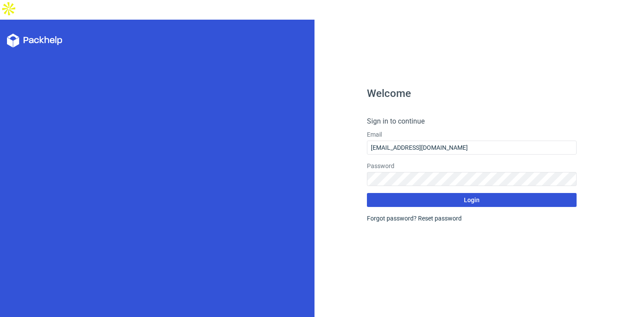
click at [440, 193] on button "Login" at bounding box center [472, 200] width 210 height 14
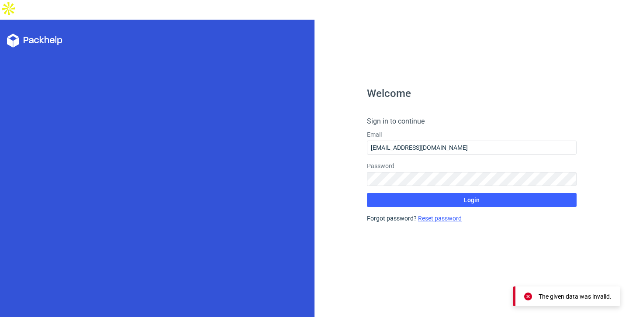
click at [444, 215] on link "Reset password" at bounding box center [440, 218] width 44 height 7
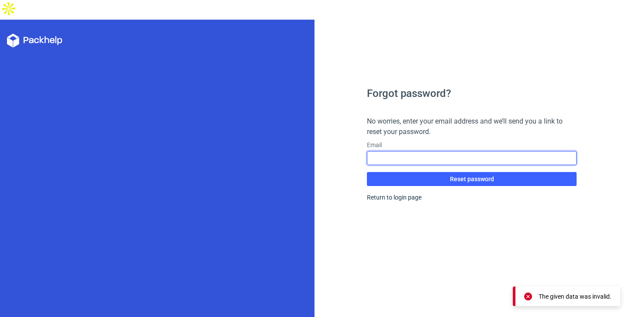
click at [400, 151] on input "text" at bounding box center [472, 158] width 210 height 14
type input "[EMAIL_ADDRESS][DOMAIN_NAME]"
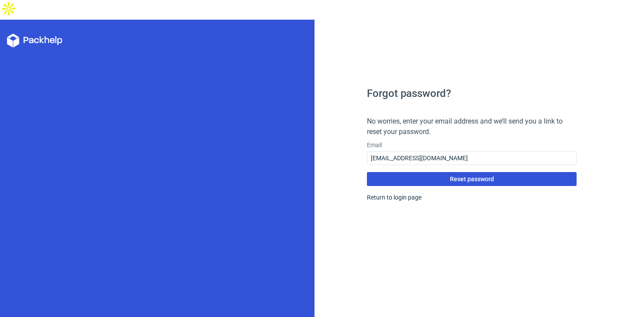
click at [432, 172] on button "Reset password" at bounding box center [472, 179] width 210 height 14
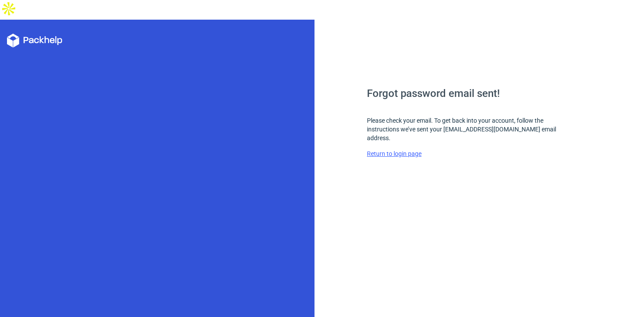
click at [387, 150] on link "Return to login page" at bounding box center [394, 153] width 55 height 7
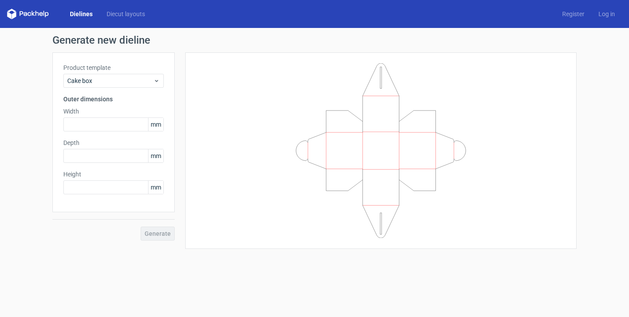
click at [141, 206] on div "Product template Cake box Outer dimensions Width mm Depth mm Height mm" at bounding box center [113, 132] width 122 height 160
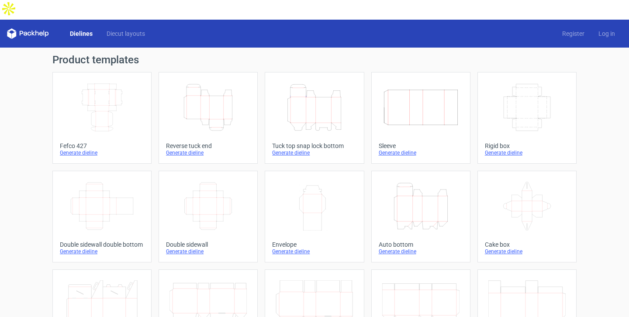
click at [184, 149] on div "Generate dieline" at bounding box center [208, 152] width 84 height 7
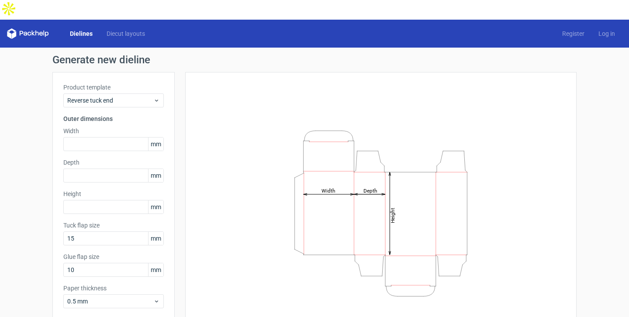
scroll to position [25, 0]
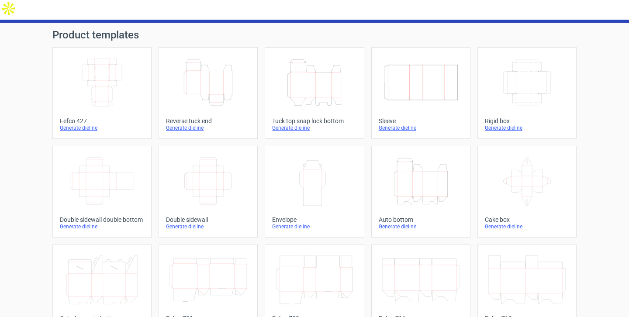
click at [76, 124] on div "Generate dieline" at bounding box center [102, 127] width 84 height 7
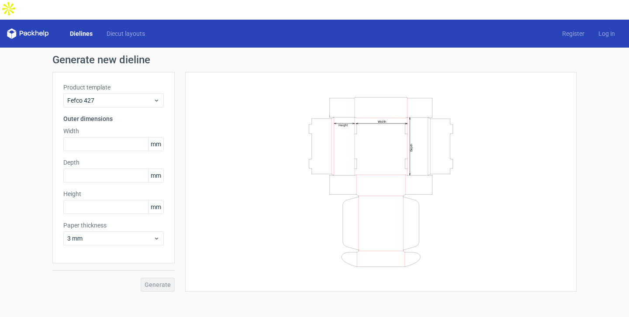
click at [169, 263] on div "Generate" at bounding box center [113, 277] width 122 height 28
click at [224, 247] on div "Width Depth Height" at bounding box center [380, 182] width 369 height 198
click at [88, 137] on input "text" at bounding box center [113, 144] width 100 height 14
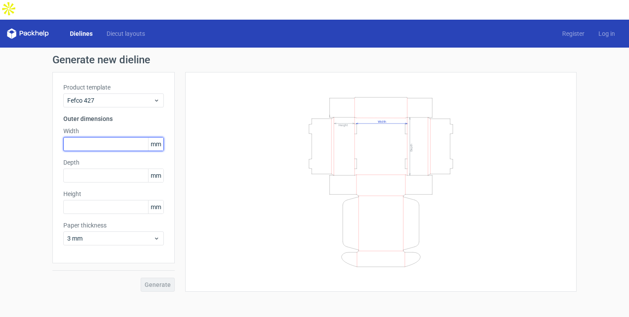
click at [88, 137] on input "text" at bounding box center [113, 144] width 100 height 14
type input "270"
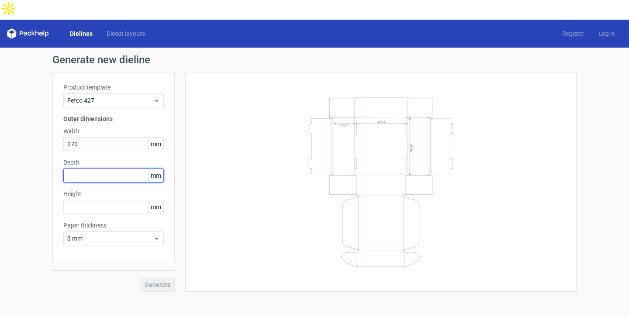
click at [85, 169] on input "text" at bounding box center [113, 176] width 100 height 14
type input "220"
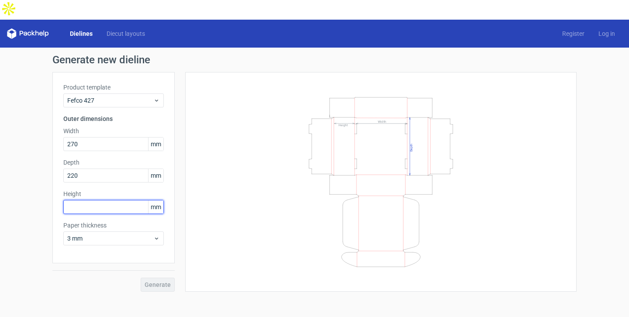
click at [86, 200] on input "text" at bounding box center [113, 207] width 100 height 14
type input "70"
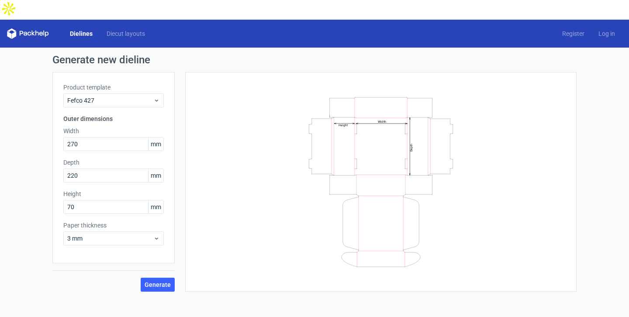
click at [8, 190] on div "Generate new dieline Product template Fefco 427 Outer dimensions Width 270 mm D…" at bounding box center [314, 173] width 629 height 251
click at [111, 263] on div "Generate" at bounding box center [113, 277] width 122 height 28
click at [155, 231] on div "3 mm" at bounding box center [113, 238] width 100 height 14
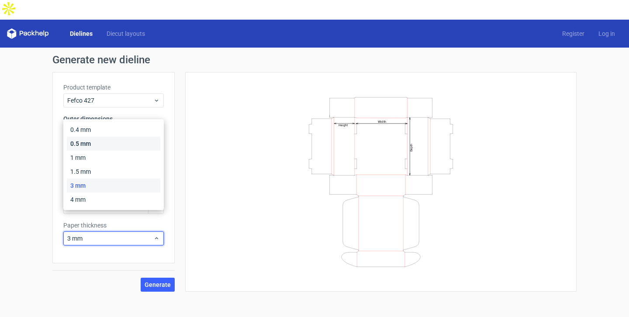
click at [97, 141] on div "0.5 mm" at bounding box center [113, 144] width 93 height 14
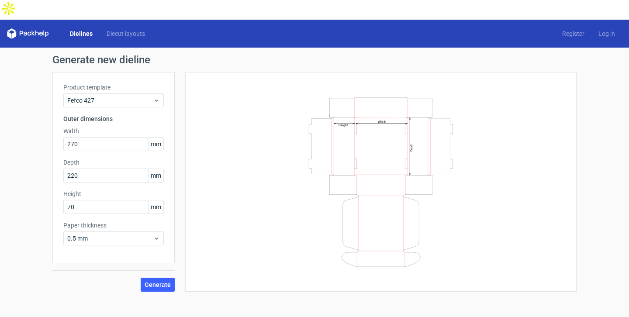
click at [93, 199] on div "Product template Fefco 427 Outer dimensions Width 270 mm Depth 220 mm Height 70…" at bounding box center [113, 167] width 122 height 191
click at [21, 226] on div "Generate new dieline Product template Fefco 427 Outer dimensions Width 270 mm D…" at bounding box center [314, 173] width 629 height 251
drag, startPoint x: 21, startPoint y: 226, endPoint x: 131, endPoint y: 239, distance: 110.4
click at [39, 226] on div "Generate new dieline Product template Fefco 427 Outer dimensions Width 270 mm D…" at bounding box center [314, 173] width 629 height 251
click at [158, 278] on button "Generate" at bounding box center [158, 285] width 34 height 14
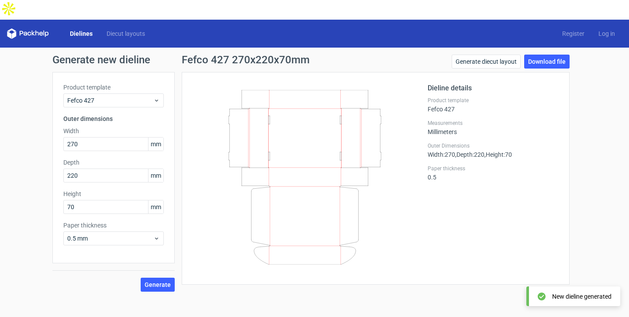
click at [552, 293] on div "New dieline generated" at bounding box center [581, 296] width 59 height 9
click at [513, 97] on label "Product template" at bounding box center [492, 100] width 131 height 7
click at [543, 55] on link "Download file" at bounding box center [546, 62] width 45 height 14
